Goal: Information Seeking & Learning: Learn about a topic

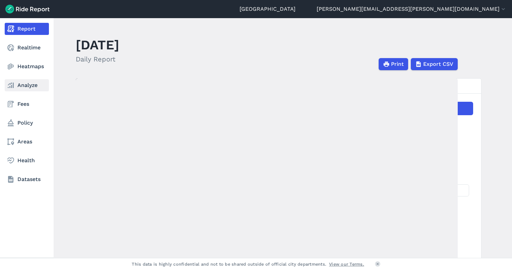
drag, startPoint x: 0, startPoint y: 0, endPoint x: 23, endPoint y: 82, distance: 85.3
click at [23, 82] on link "Analyze" at bounding box center [27, 85] width 44 height 12
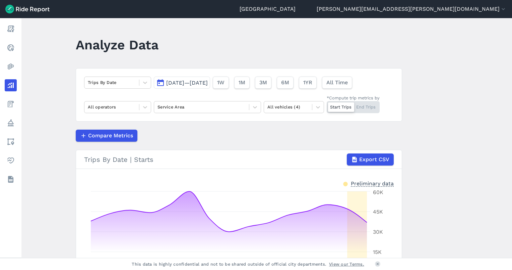
click at [201, 85] on span "[DATE]—[DATE]" at bounding box center [187, 82] width 42 height 6
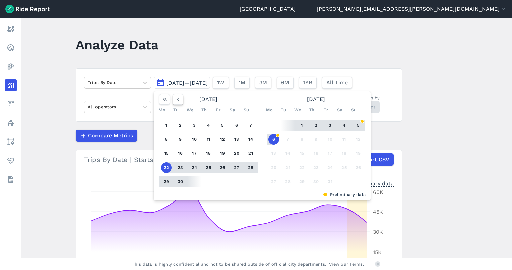
click at [180, 101] on button "button" at bounding box center [178, 99] width 11 height 11
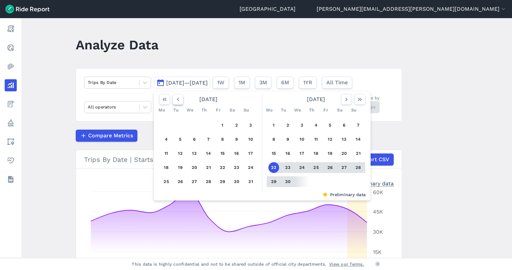
click at [180, 101] on button "button" at bounding box center [178, 99] width 11 height 11
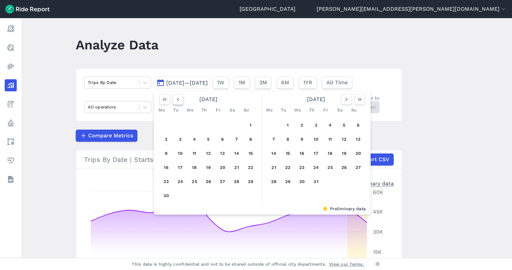
click at [180, 101] on button "button" at bounding box center [178, 99] width 11 height 11
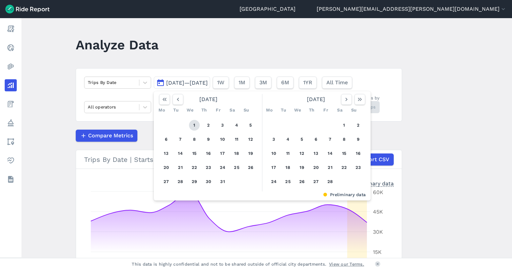
click at [194, 123] on button "1" at bounding box center [194, 125] width 11 height 11
click at [339, 97] on div "[DATE]" at bounding box center [316, 99] width 104 height 11
click at [345, 99] on icon "button" at bounding box center [346, 99] width 7 height 7
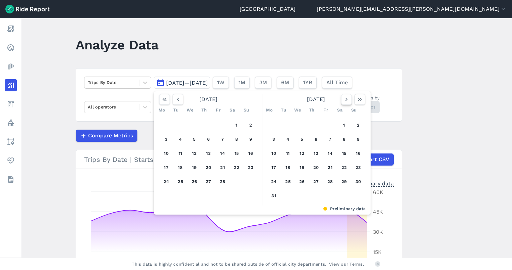
click at [345, 99] on icon "button" at bounding box center [346, 99] width 7 height 7
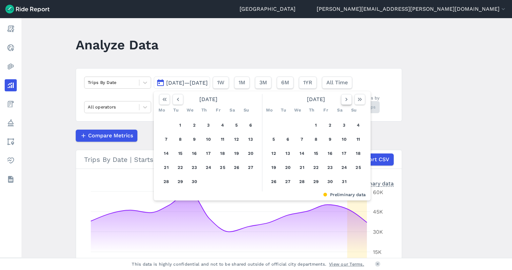
click at [345, 99] on icon "button" at bounding box center [346, 99] width 7 height 7
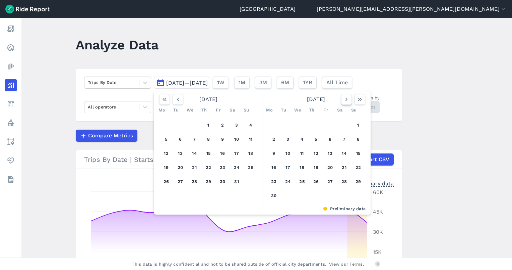
click at [345, 99] on icon "button" at bounding box center [346, 99] width 7 height 7
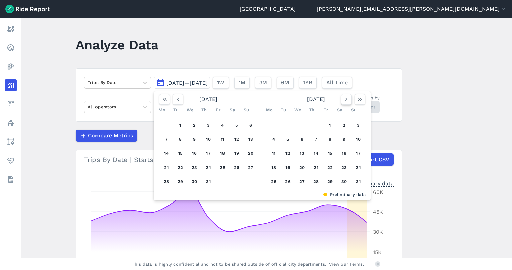
click at [345, 99] on icon "button" at bounding box center [346, 99] width 7 height 7
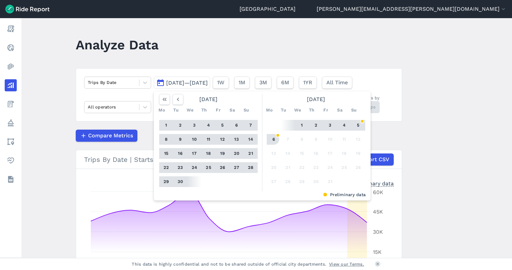
click at [274, 139] on button "6" at bounding box center [273, 139] width 11 height 11
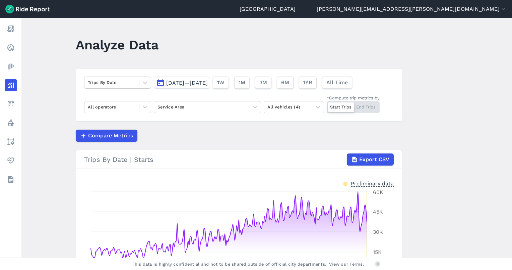
click at [208, 83] on span "[DATE]—[DATE]" at bounding box center [187, 82] width 42 height 6
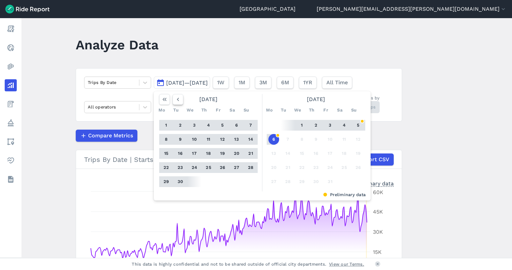
click at [180, 102] on button "button" at bounding box center [178, 99] width 11 height 11
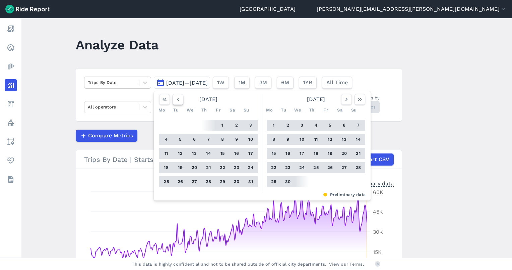
click at [180, 102] on button "button" at bounding box center [178, 99] width 11 height 11
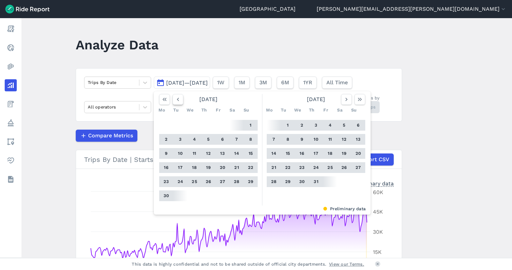
click at [180, 102] on button "button" at bounding box center [178, 99] width 11 height 11
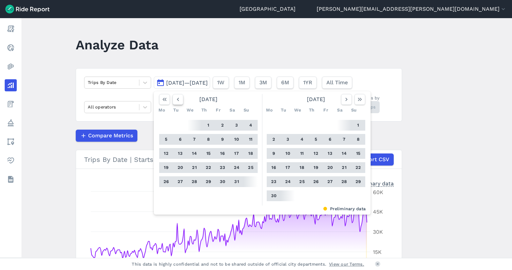
click at [180, 102] on button "button" at bounding box center [178, 99] width 11 height 11
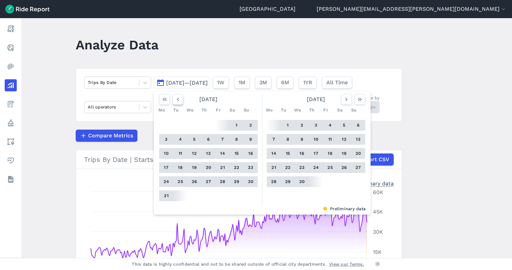
click at [180, 102] on button "button" at bounding box center [178, 99] width 11 height 11
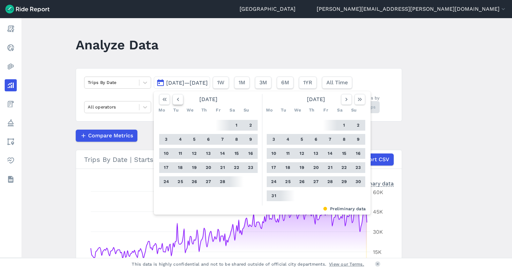
click at [180, 102] on button "button" at bounding box center [178, 99] width 11 height 11
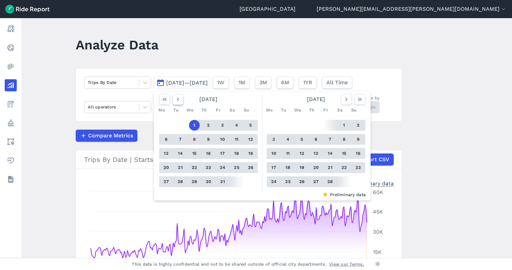
click at [180, 102] on button "button" at bounding box center [178, 99] width 11 height 11
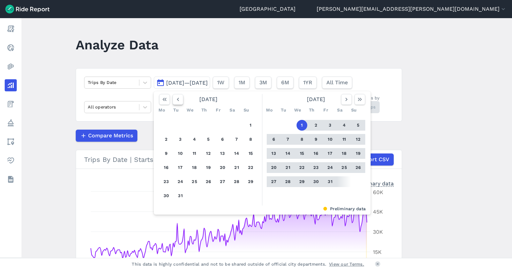
click at [180, 102] on button "button" at bounding box center [178, 99] width 11 height 11
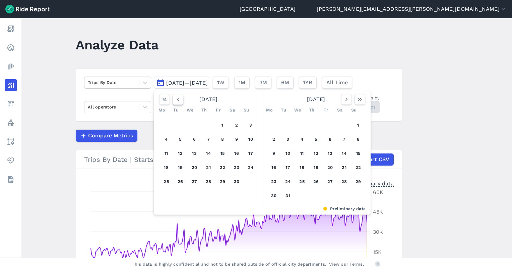
click at [180, 102] on button "button" at bounding box center [178, 99] width 11 height 11
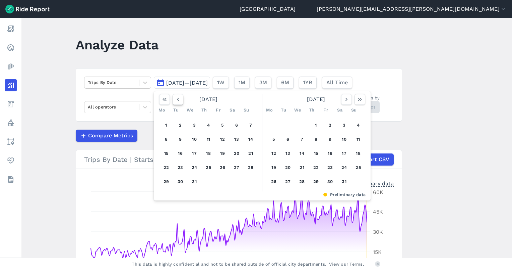
click at [180, 102] on button "button" at bounding box center [178, 99] width 11 height 11
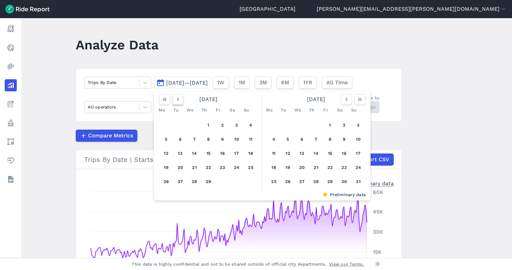
click at [180, 102] on button "button" at bounding box center [178, 99] width 11 height 11
click at [275, 120] on button "1" at bounding box center [273, 125] width 11 height 11
click at [345, 99] on icon "button" at bounding box center [346, 99] width 7 height 7
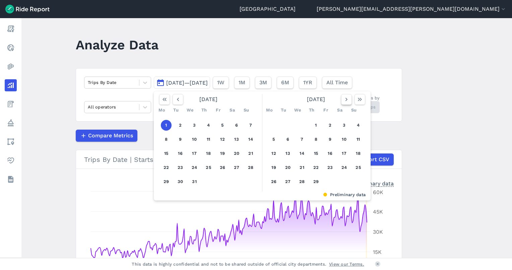
click at [345, 99] on icon "button" at bounding box center [346, 99] width 7 height 7
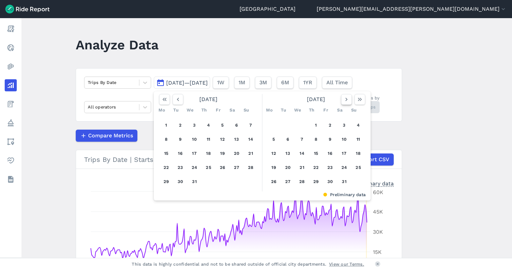
click at [345, 99] on icon "button" at bounding box center [346, 99] width 7 height 7
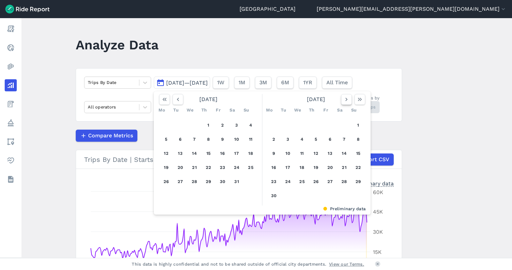
click at [345, 99] on icon "button" at bounding box center [346, 99] width 7 height 7
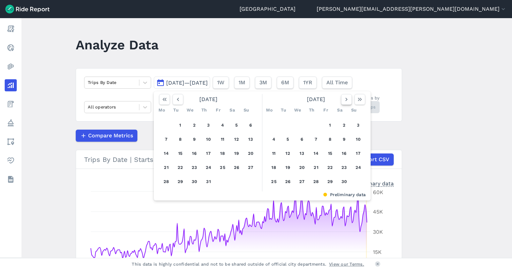
click at [345, 99] on icon "button" at bounding box center [346, 99] width 7 height 7
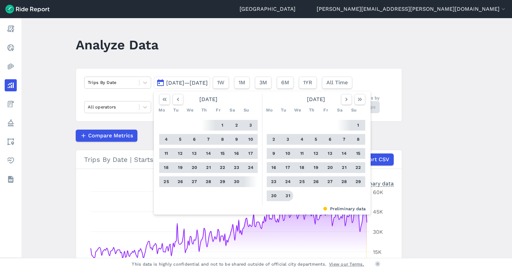
click at [288, 196] on button "31" at bounding box center [288, 195] width 11 height 11
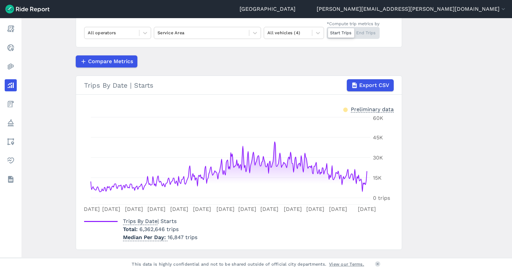
scroll to position [74, 0]
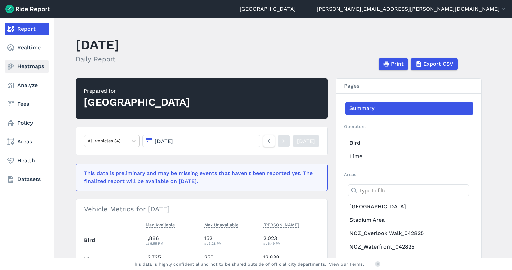
click at [29, 69] on link "Heatmaps" at bounding box center [27, 66] width 44 height 12
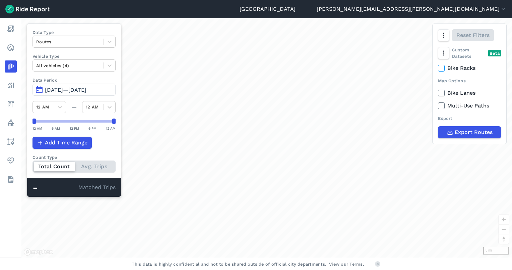
click at [101, 78] on label "Data Period" at bounding box center [74, 80] width 83 height 6
